Goal: Transaction & Acquisition: Obtain resource

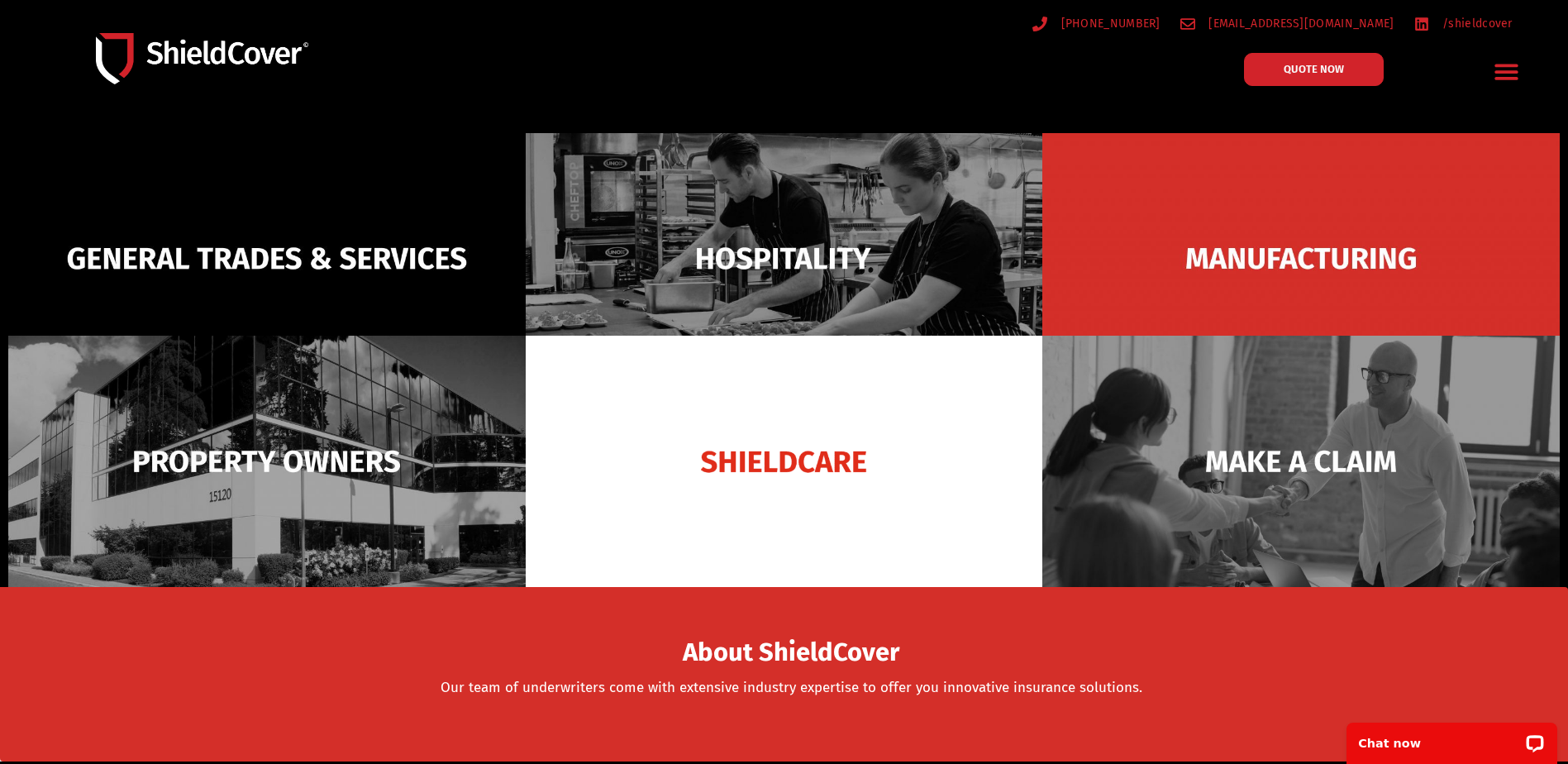
scroll to position [165, 0]
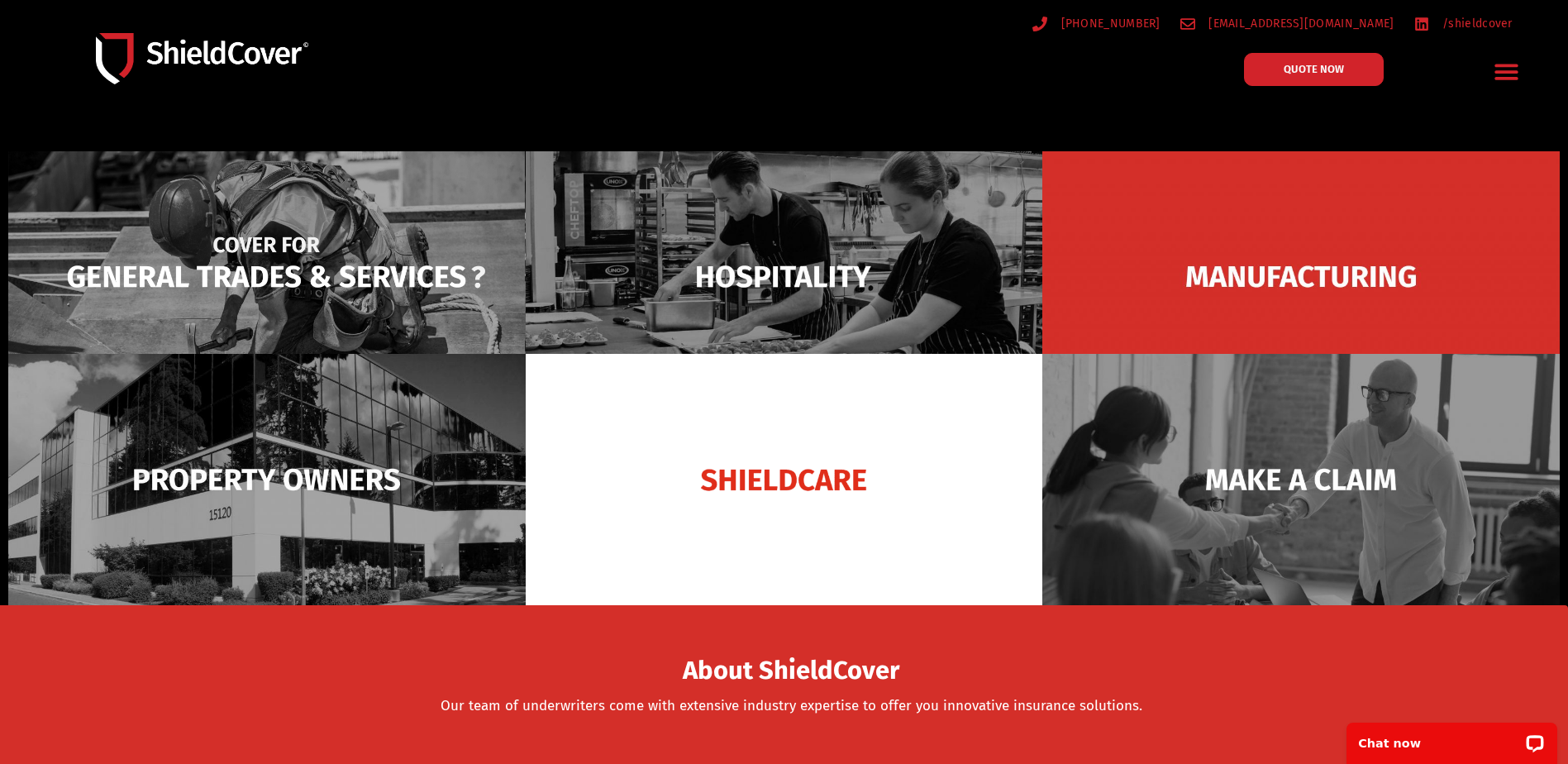
click at [281, 246] on img at bounding box center [267, 277] width 517 height 251
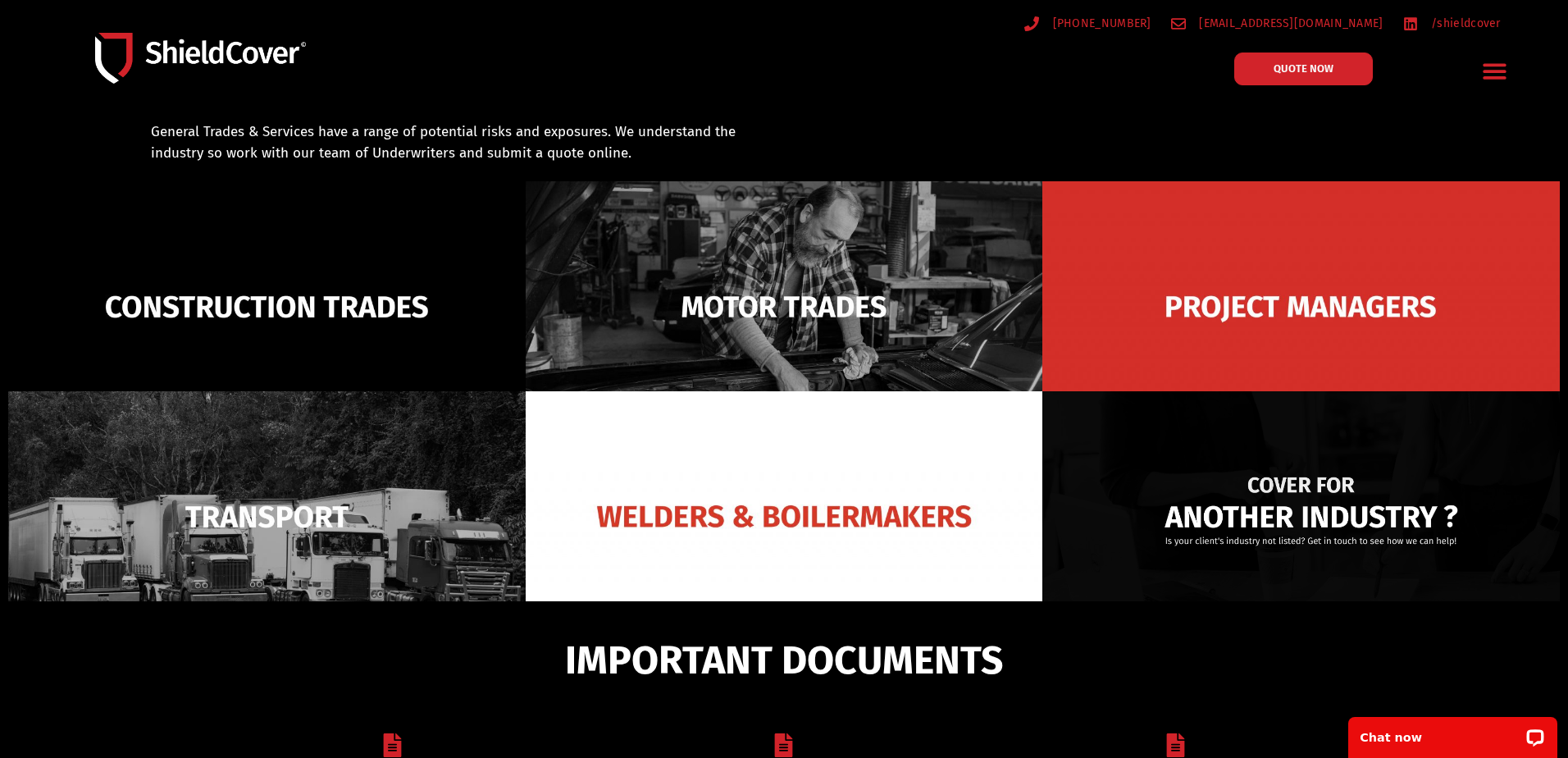
click at [1374, 524] on img at bounding box center [1301, 516] width 517 height 251
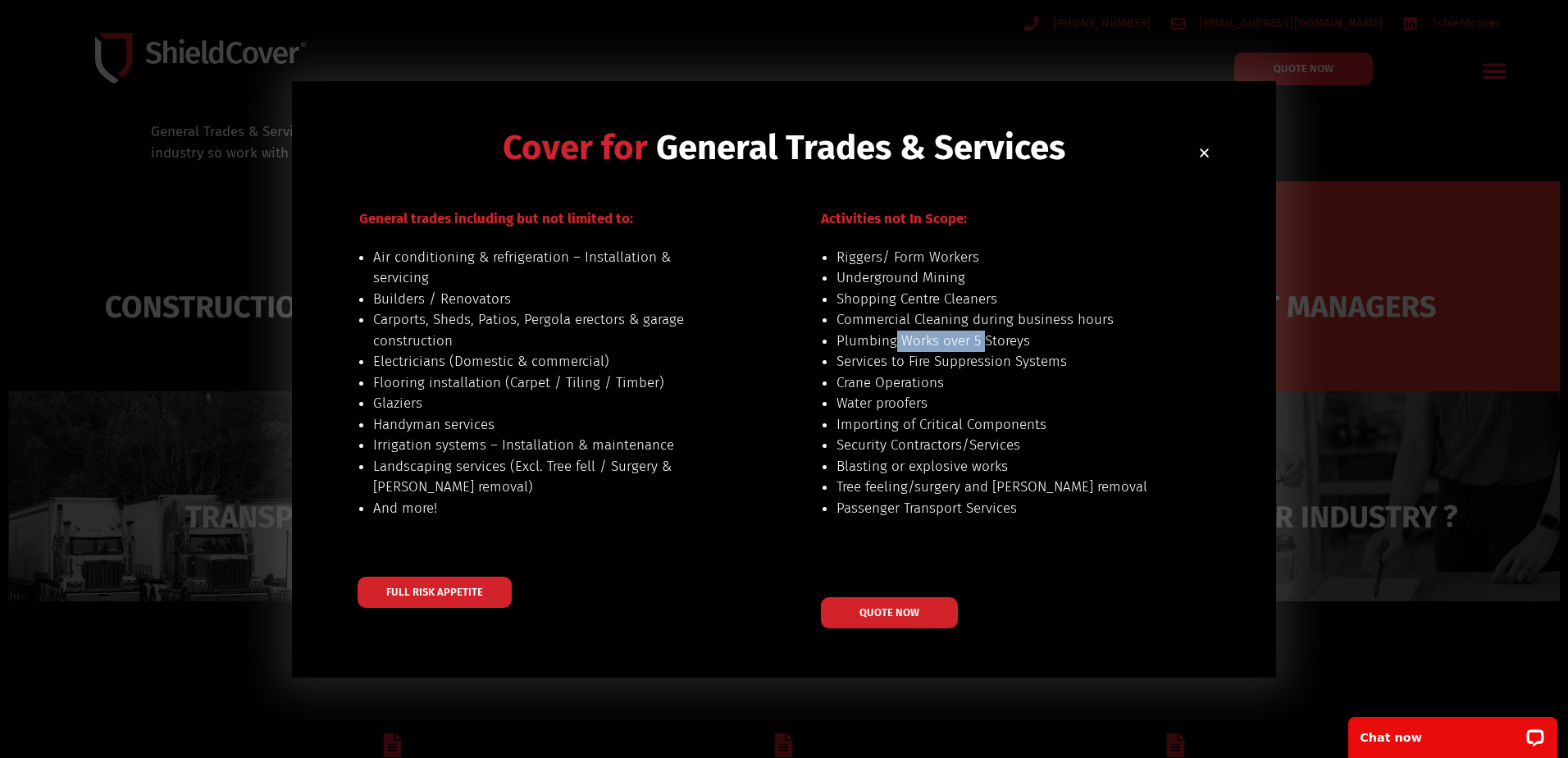
drag, startPoint x: 893, startPoint y: 333, endPoint x: 981, endPoint y: 337, distance: 88.1
click at [981, 337] on li "Plumbing Works over 5 Storeys" at bounding box center [1007, 340] width 342 height 21
click at [894, 615] on span "QUOTE NOW" at bounding box center [889, 612] width 66 height 12
